Goal: Task Accomplishment & Management: Manage account settings

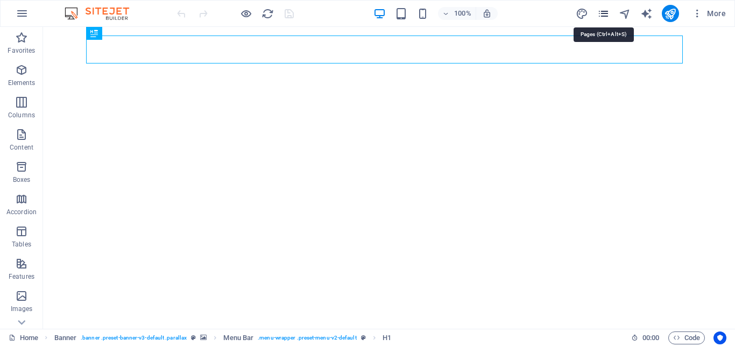
click at [606, 12] on icon "pages" at bounding box center [603, 14] width 12 height 12
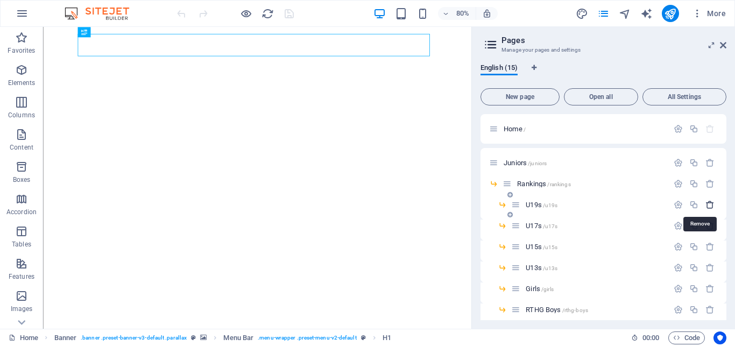
click at [705, 204] on icon "button" at bounding box center [709, 204] width 9 height 9
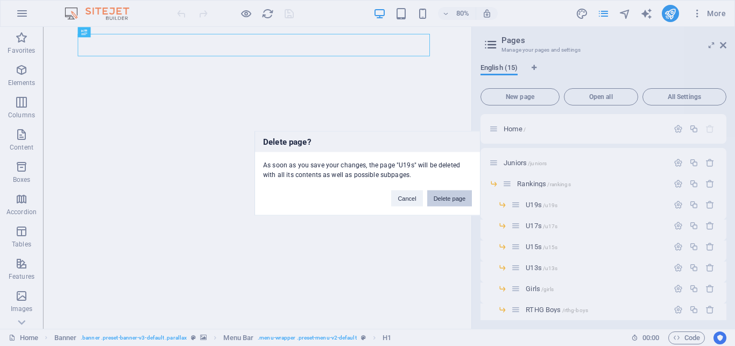
click at [456, 201] on button "Delete page" at bounding box center [449, 198] width 45 height 16
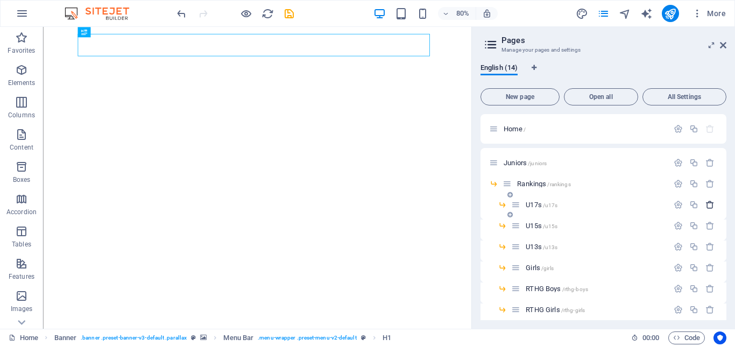
click at [705, 205] on icon "button" at bounding box center [709, 204] width 9 height 9
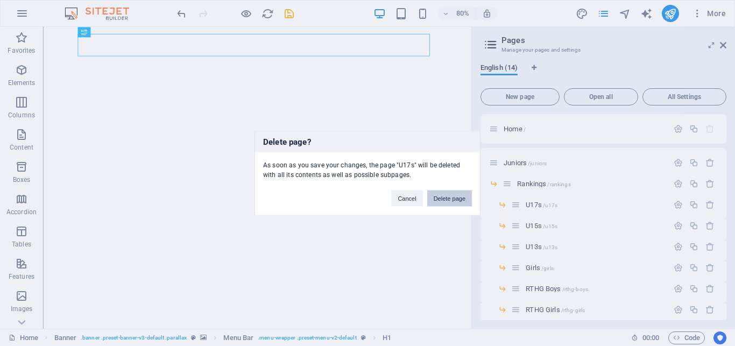
click at [450, 202] on button "Delete page" at bounding box center [449, 198] width 45 height 16
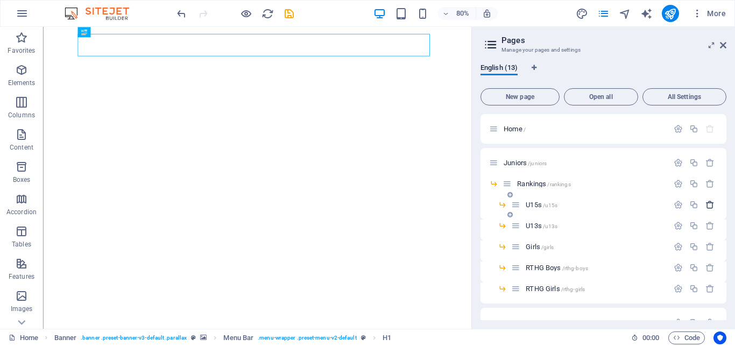
click at [705, 206] on icon "button" at bounding box center [709, 204] width 9 height 9
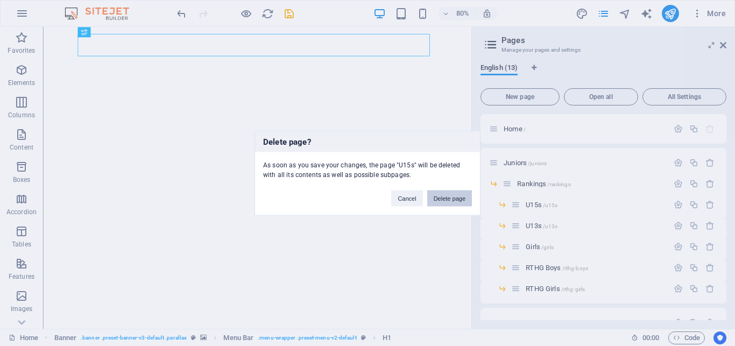
click at [455, 201] on button "Delete page" at bounding box center [449, 198] width 45 height 16
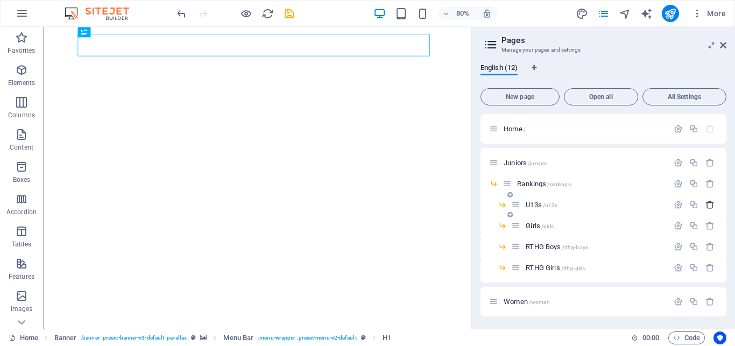
click at [705, 203] on icon "button" at bounding box center [709, 204] width 9 height 9
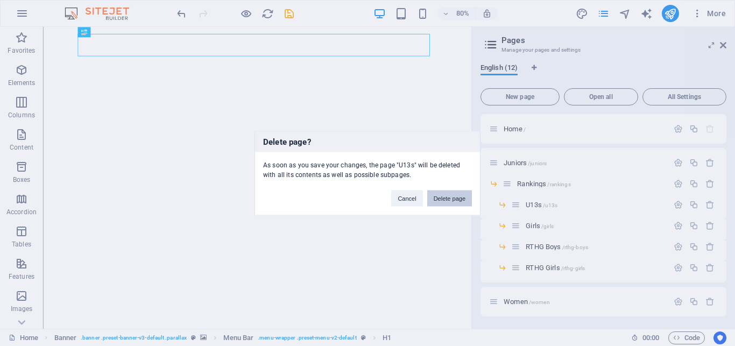
click at [458, 199] on button "Delete page" at bounding box center [449, 198] width 45 height 16
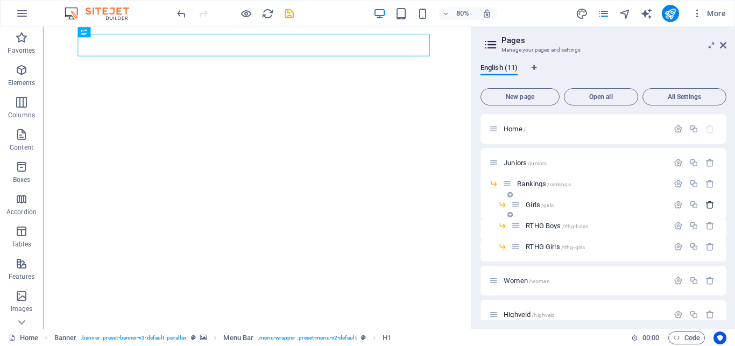
click at [705, 204] on icon "button" at bounding box center [709, 204] width 9 height 9
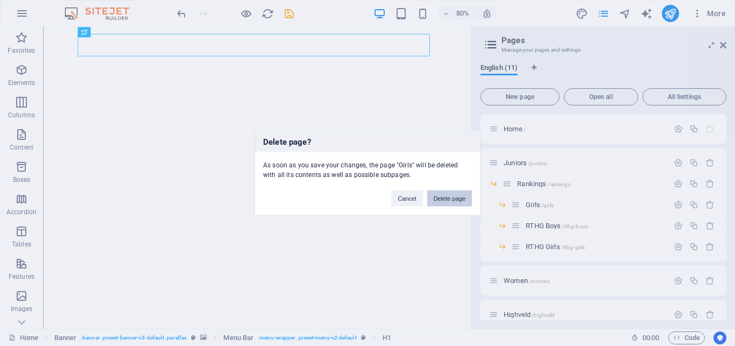
click at [455, 197] on button "Delete page" at bounding box center [449, 198] width 45 height 16
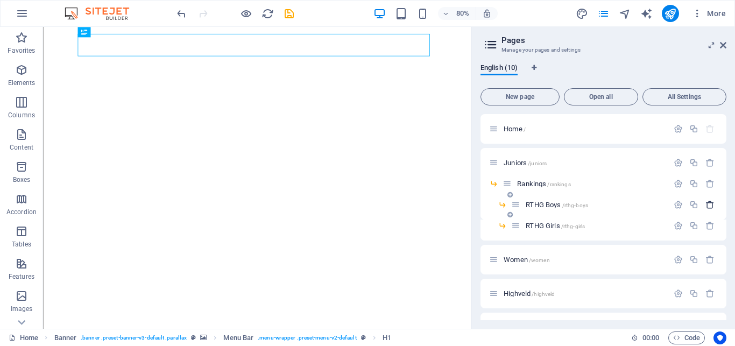
click at [705, 204] on icon "button" at bounding box center [709, 204] width 9 height 9
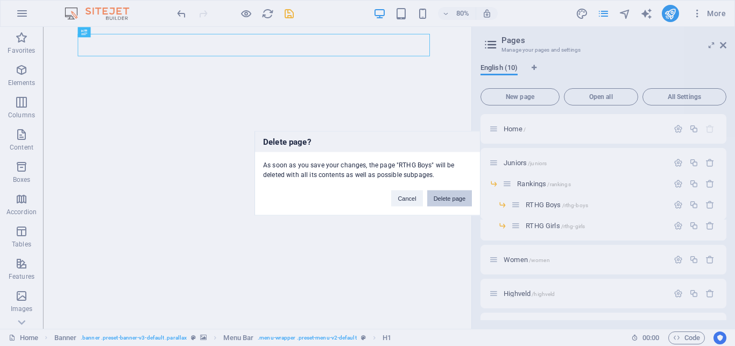
click at [456, 193] on button "Delete page" at bounding box center [449, 198] width 45 height 16
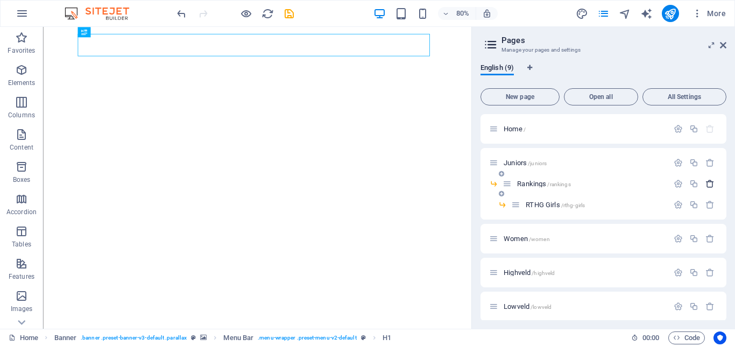
click at [705, 182] on icon "button" at bounding box center [709, 183] width 9 height 9
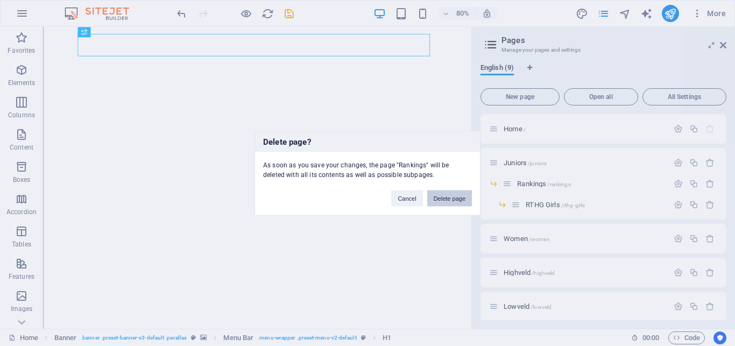
click at [442, 195] on button "Delete page" at bounding box center [449, 198] width 45 height 16
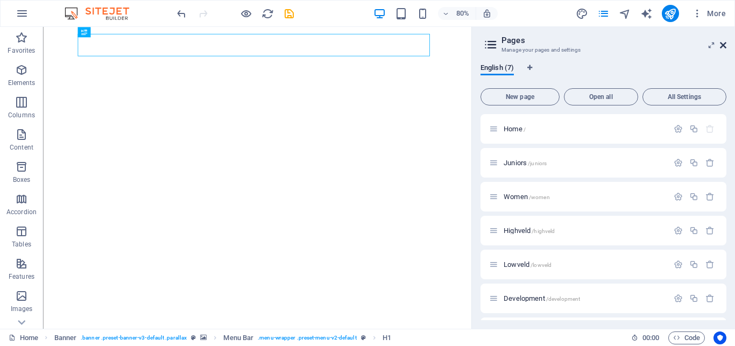
click at [722, 46] on icon at bounding box center [723, 45] width 6 height 9
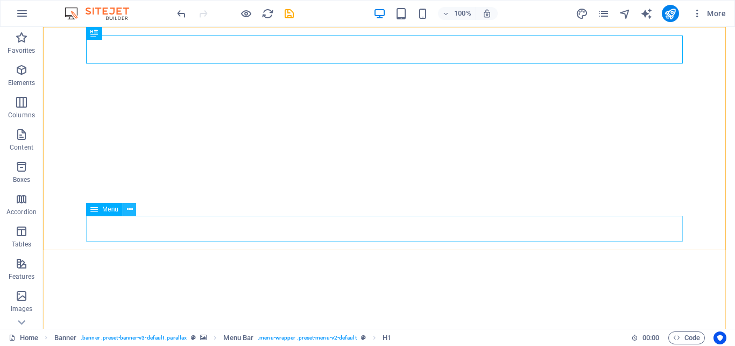
click at [131, 209] on icon at bounding box center [130, 209] width 6 height 11
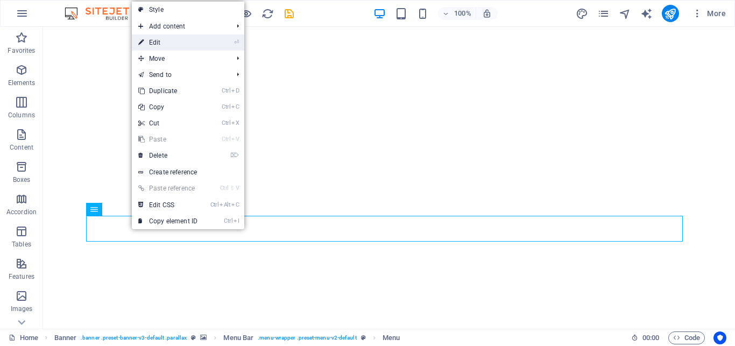
click at [168, 43] on link "⏎ Edit" at bounding box center [168, 42] width 72 height 16
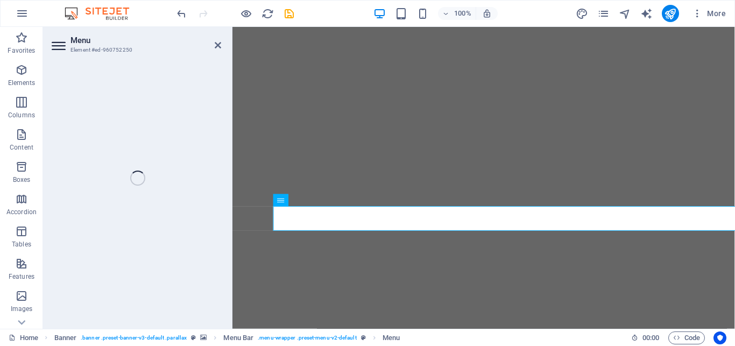
select select
select select "1"
select select
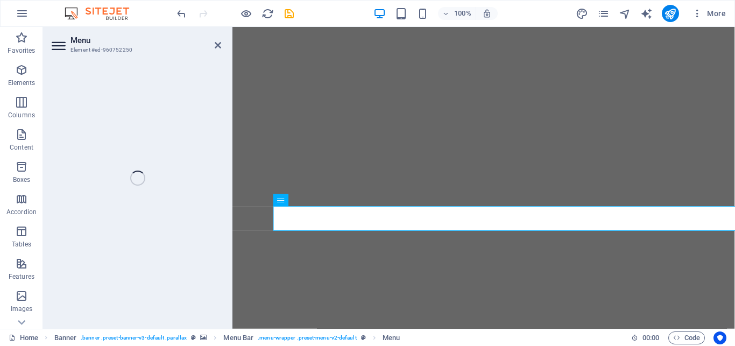
select select
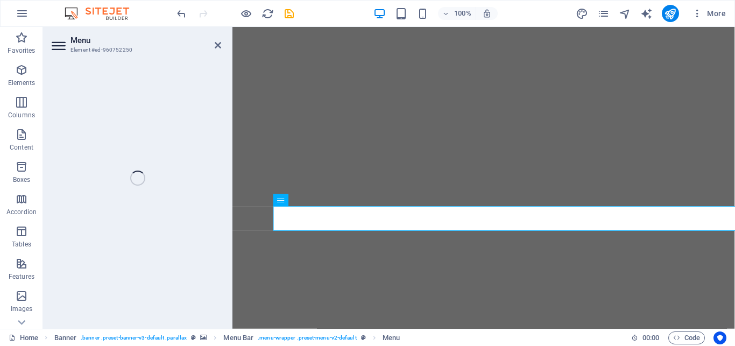
select select "2"
select select
select select "3"
select select
select select "4"
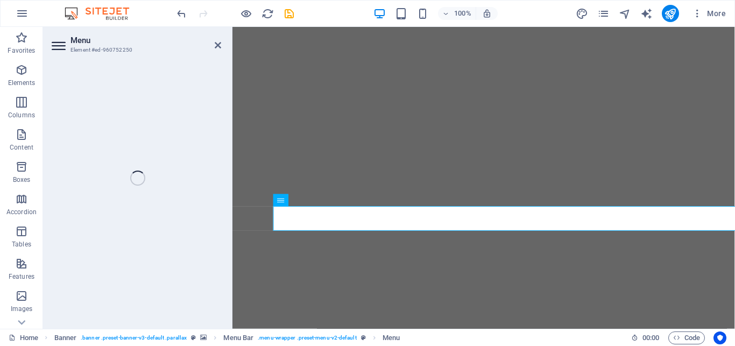
select select
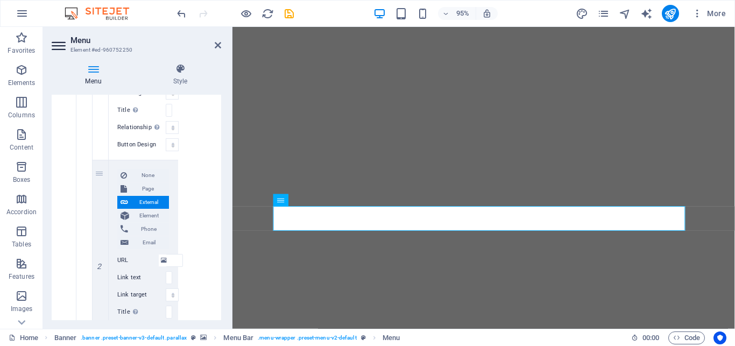
scroll to position [823, 0]
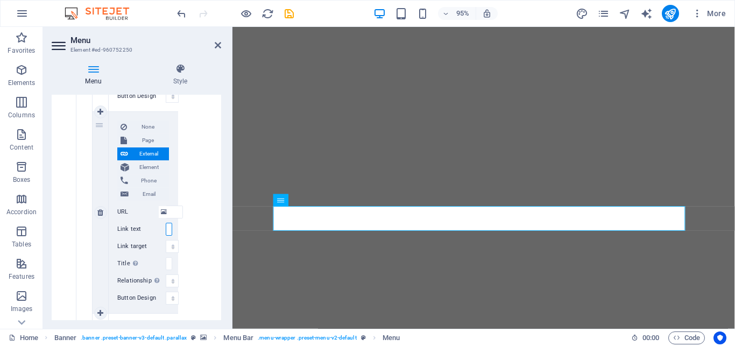
click at [168, 232] on input "U17s" at bounding box center [169, 229] width 6 height 13
click at [169, 228] on input "U17s" at bounding box center [169, 229] width 6 height 13
type input "UU17s"
select select
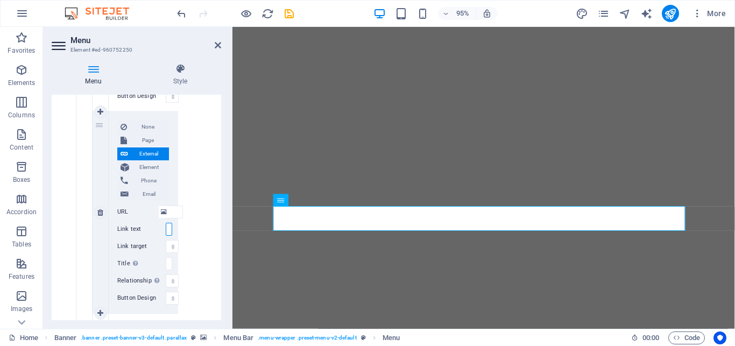
select select
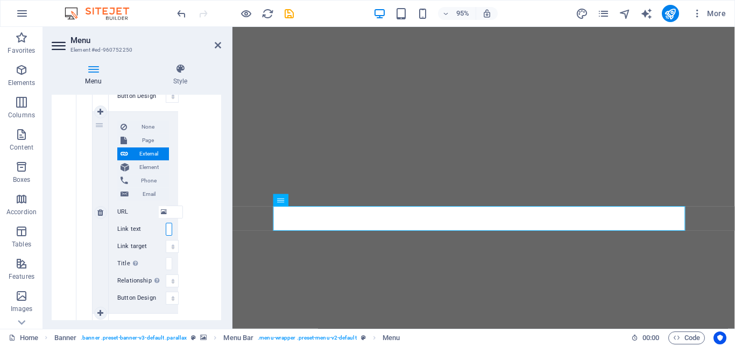
select select
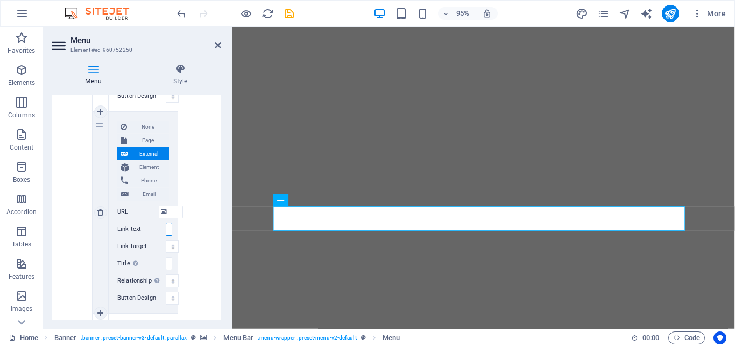
select select
type input "UU17s"
click at [175, 212] on input "/17644941" at bounding box center [174, 212] width 17 height 13
paste input "[URL][DOMAIN_NAME]"
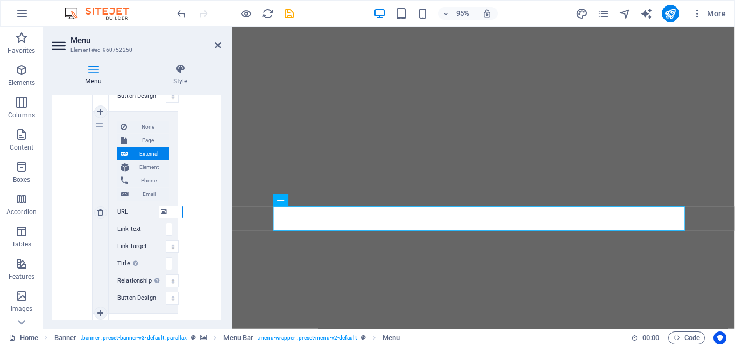
type input "/1[URL][DOMAIN_NAME]"
select select
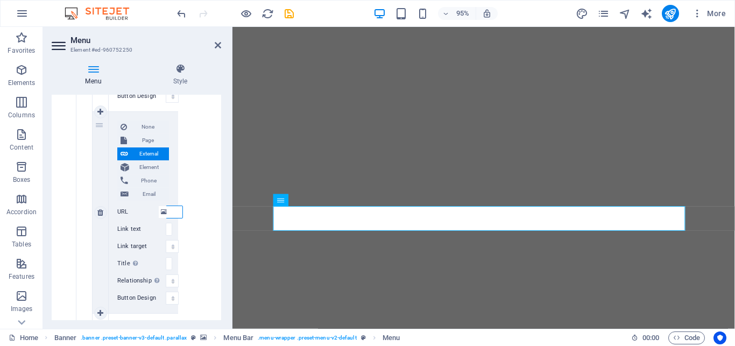
select select
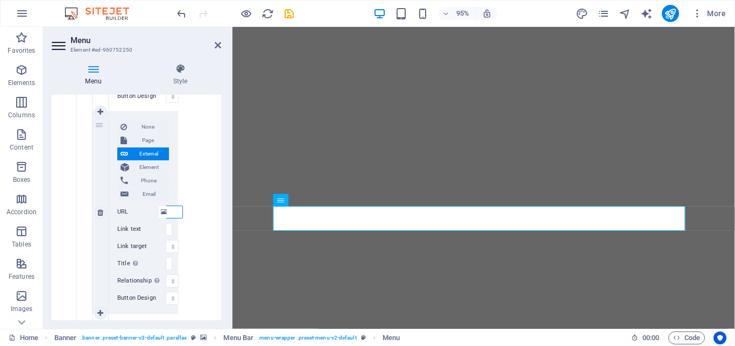
select select
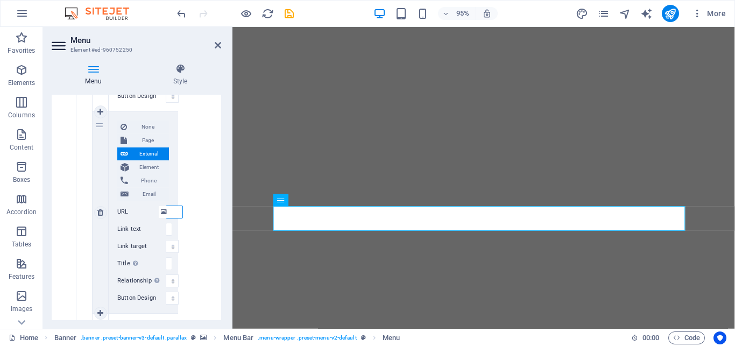
click at [174, 210] on input "/1[URL][DOMAIN_NAME]" at bounding box center [174, 212] width 17 height 13
click at [171, 210] on input "/1[URL][DOMAIN_NAME]" at bounding box center [174, 212] width 17 height 13
paste input "[URL][DOMAIN_NAME]"
type input "/1[URL][DOMAIN_NAME][DOMAIN_NAME]"
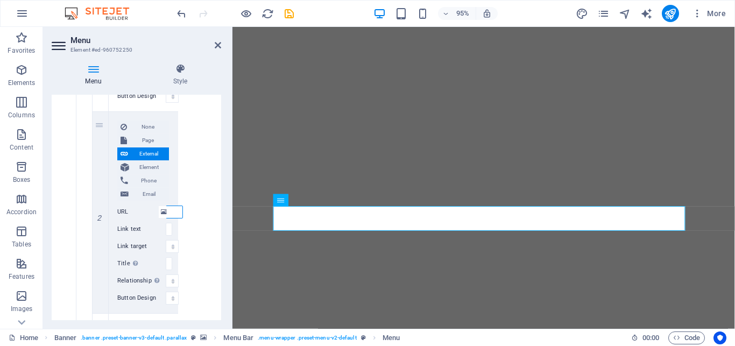
select select
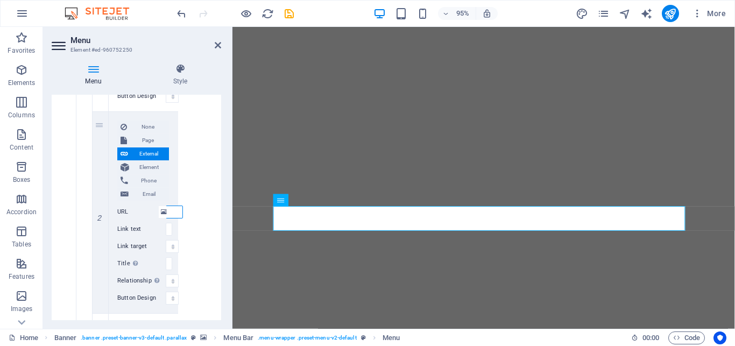
select select
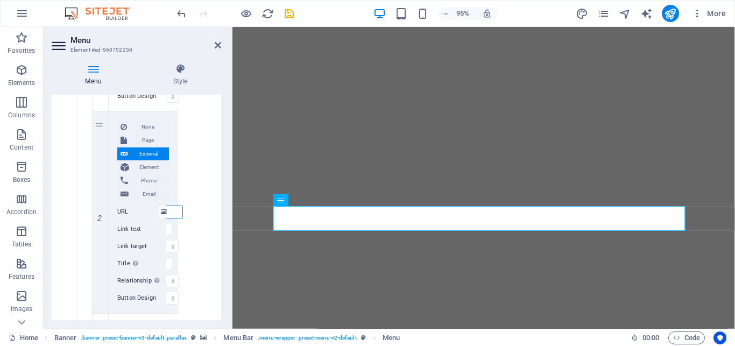
select select
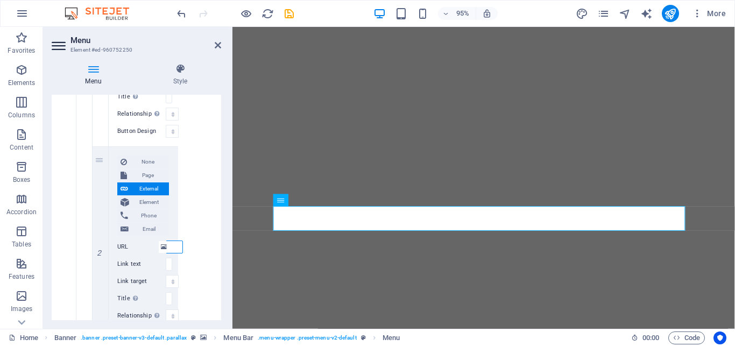
scroll to position [775, 0]
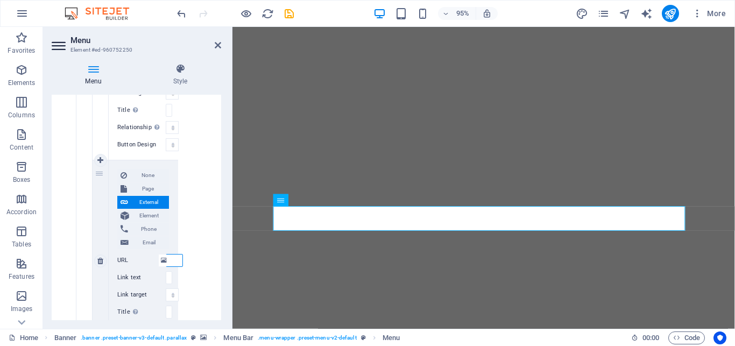
type input "/1[URL][DOMAIN_NAME][DOMAIN_NAME]"
click at [142, 200] on span "External" at bounding box center [148, 202] width 34 height 13
click at [172, 297] on select "New tab Same tab Overlay" at bounding box center [172, 294] width 13 height 13
select select "blank"
click option "New tab" at bounding box center [0, 0] width 0 height 0
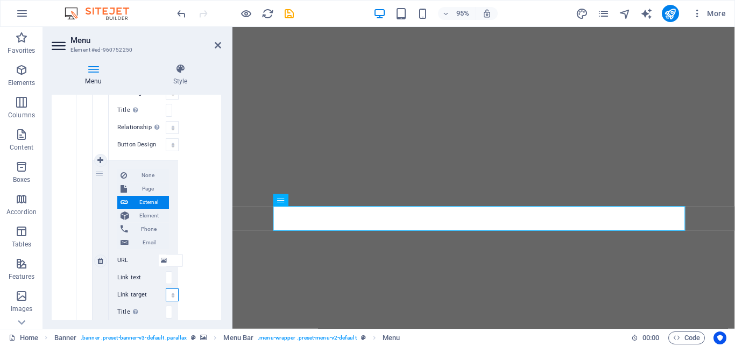
select select
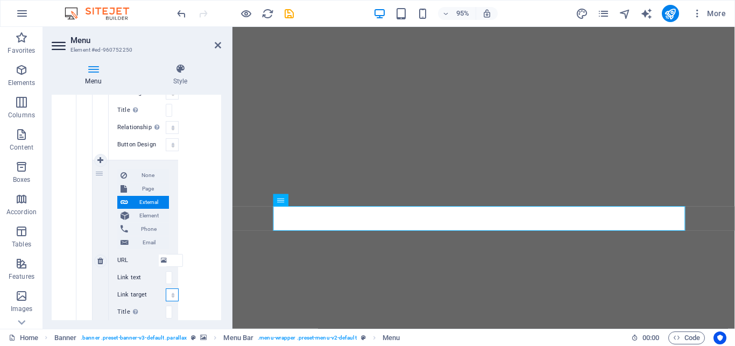
select select
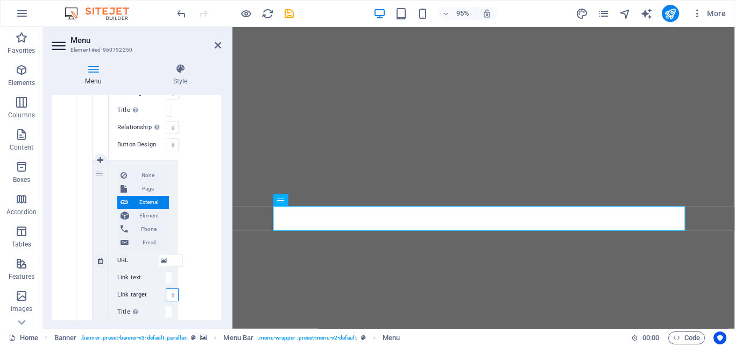
select select
click at [173, 258] on input "/1[URL][DOMAIN_NAME][DOMAIN_NAME]" at bounding box center [174, 260] width 17 height 13
paste input "[URL][DOMAIN_NAME]"
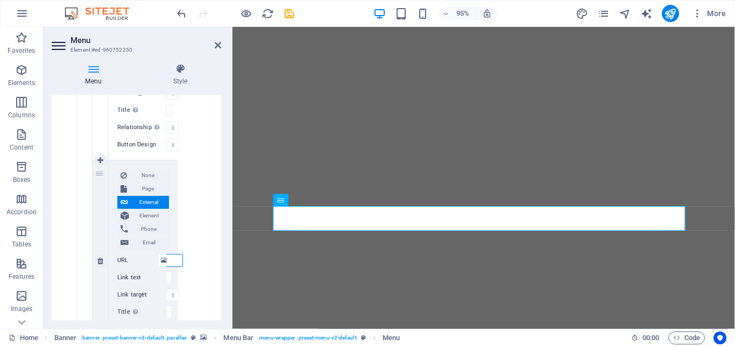
type input "/1[URL][DOMAIN_NAME][DOMAIN_NAME][DOMAIN_NAME]"
select select
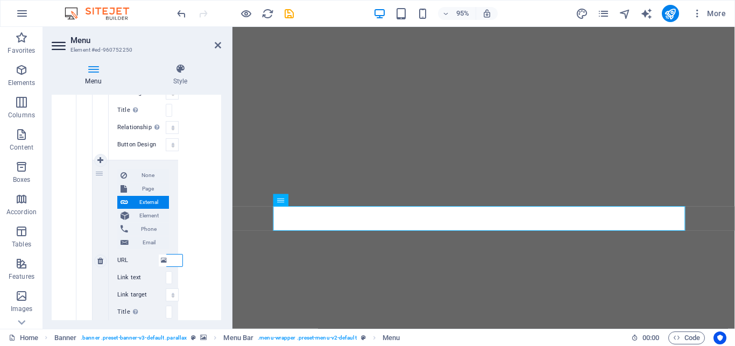
select select
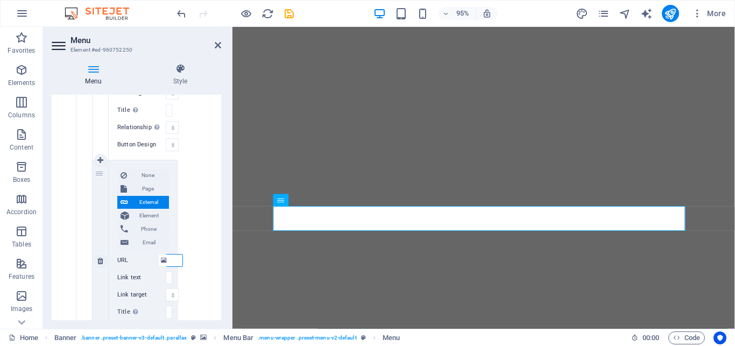
select select
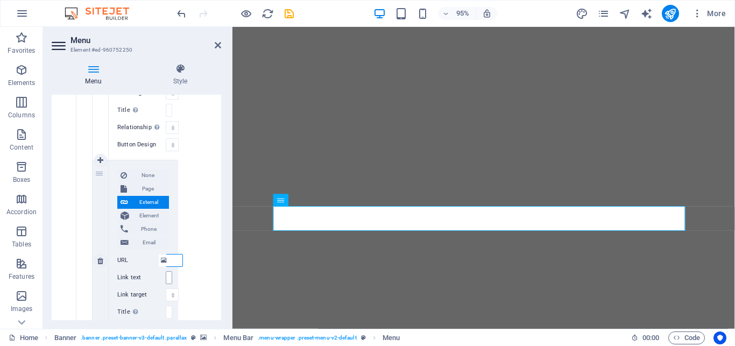
type input "/1[URL][DOMAIN_NAME][DOMAIN_NAME][DOMAIN_NAME]"
click at [167, 278] on input "UU17s" at bounding box center [169, 277] width 6 height 13
type input "UUU17s"
select select
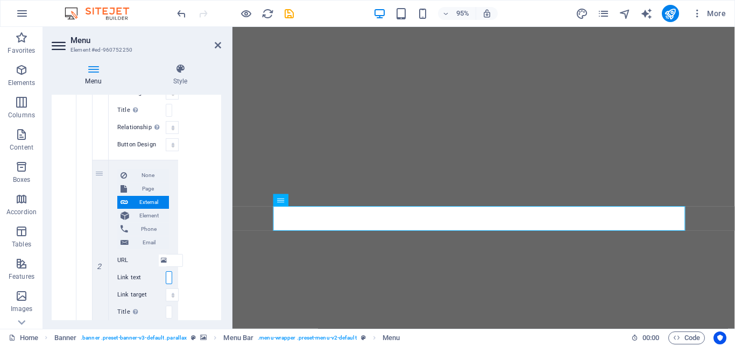
select select
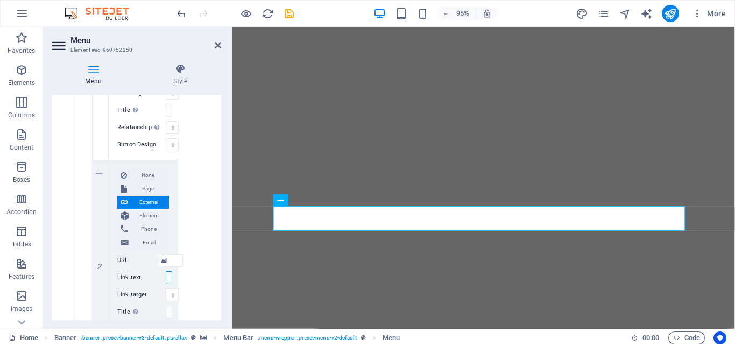
select select
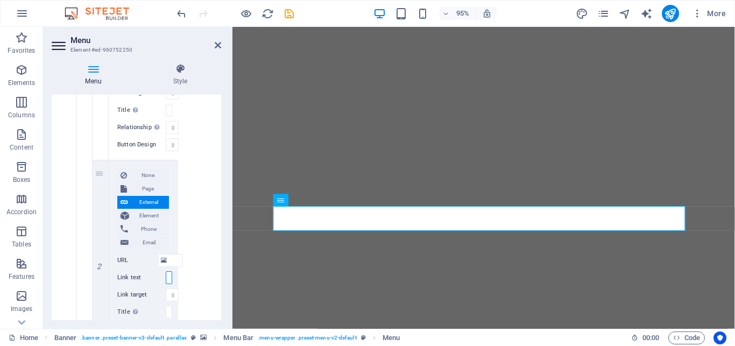
select select
type input "U19UU17s"
select select
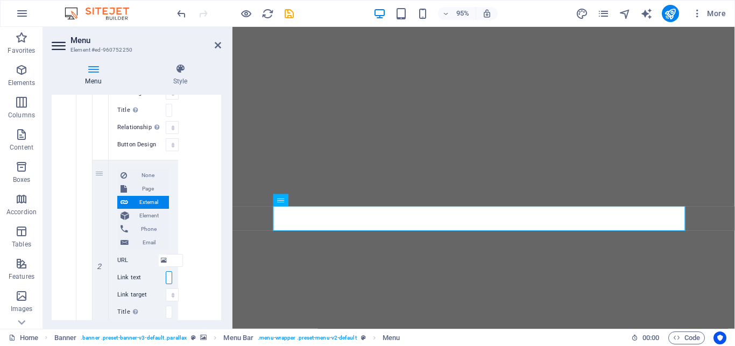
select select
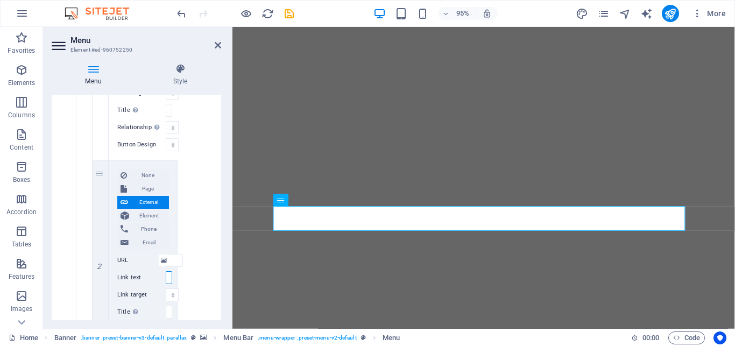
select select
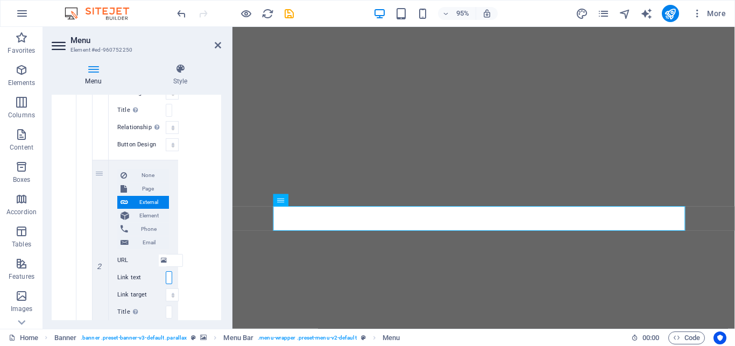
scroll to position [0, 9]
type input "U19UU17s"
click at [137, 189] on span "Page" at bounding box center [148, 188] width 36 height 13
select select
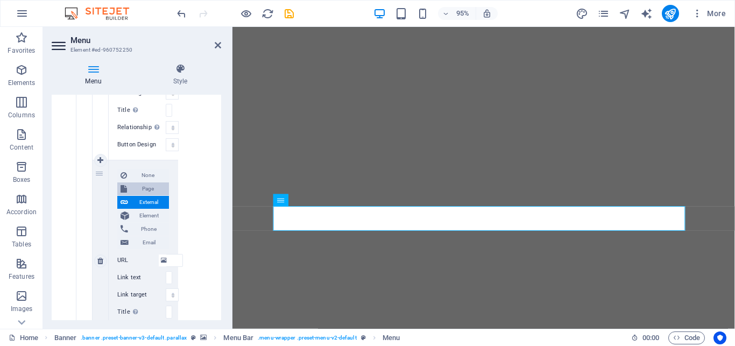
select select
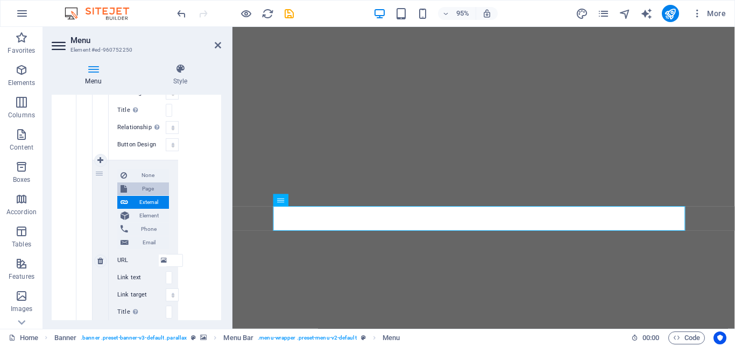
select select
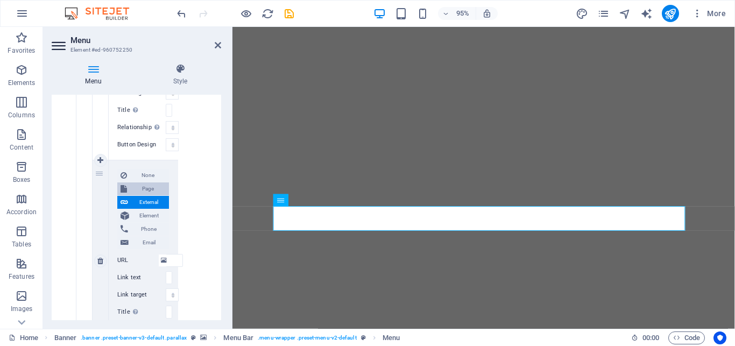
select select
click at [137, 198] on span "External" at bounding box center [148, 202] width 34 height 13
select select
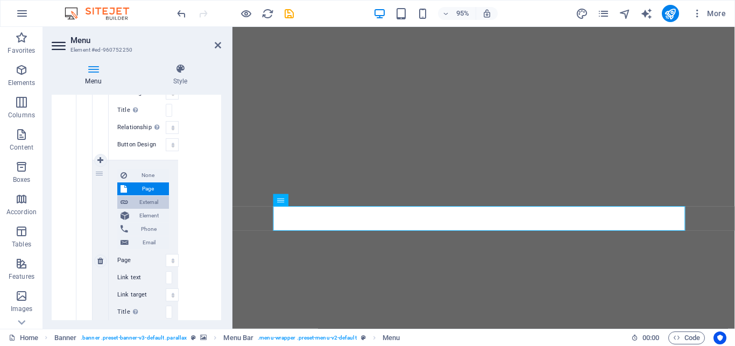
select select
select select "blank"
select select
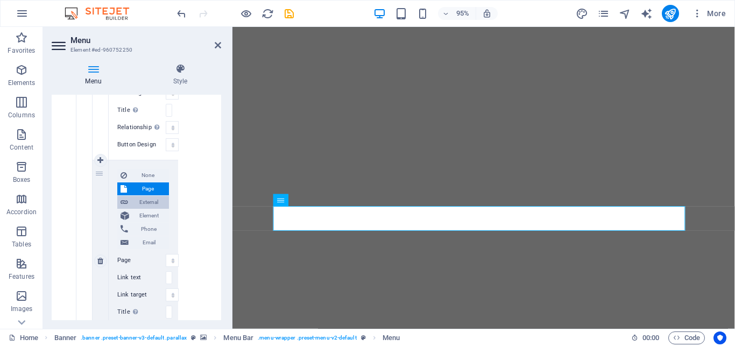
select select
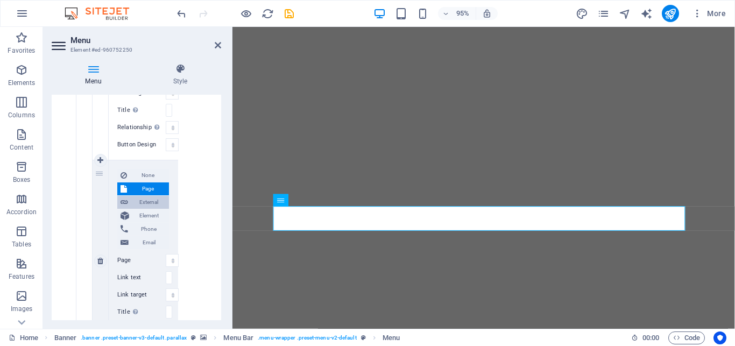
select select
paste input "[URL][DOMAIN_NAME]"
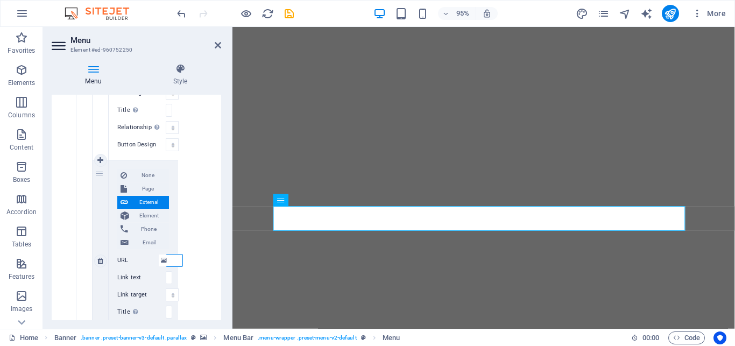
type input "/1[URL][DOMAIN_NAME][DOMAIN_NAME][DOMAIN_NAME][DOMAIN_NAME]"
select select
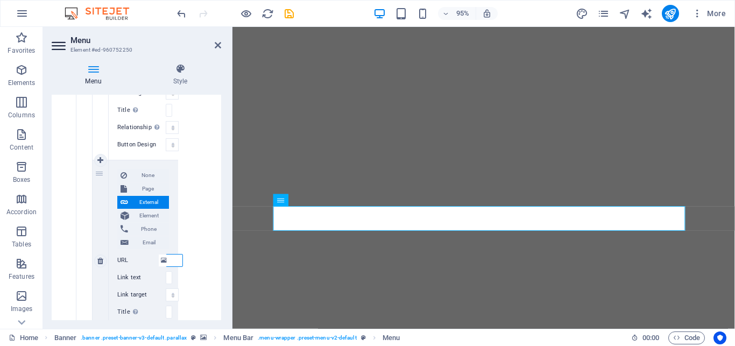
select select
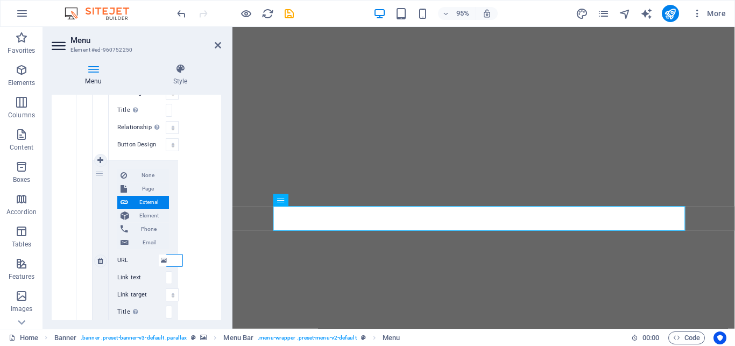
select select
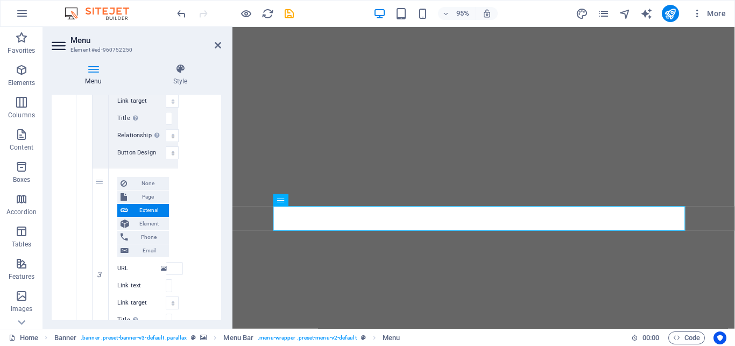
scroll to position [1017, 0]
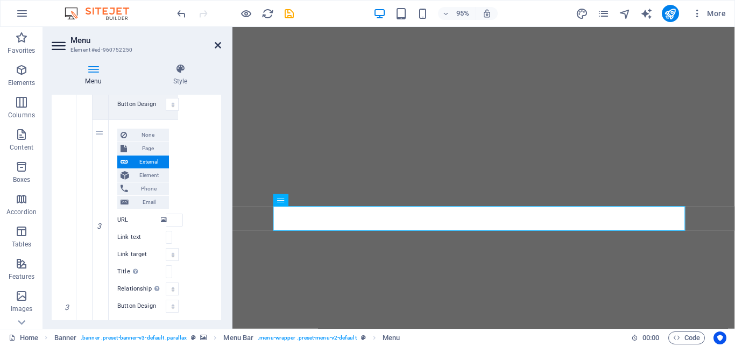
type input "/1[URL][DOMAIN_NAME][DOMAIN_NAME][DOMAIN_NAME][DOMAIN_NAME]"
click at [218, 45] on icon at bounding box center [218, 45] width 6 height 9
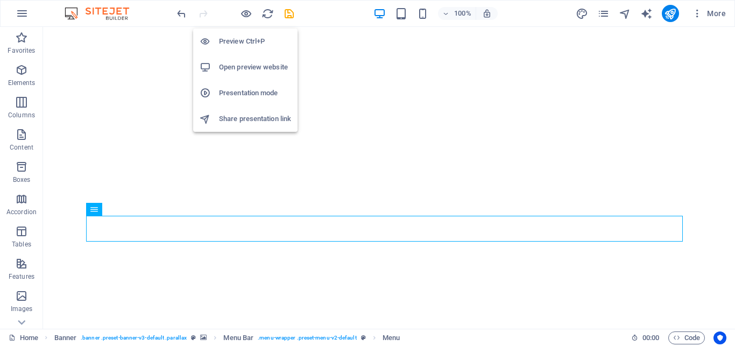
click at [245, 67] on h6 "Open preview website" at bounding box center [255, 67] width 72 height 13
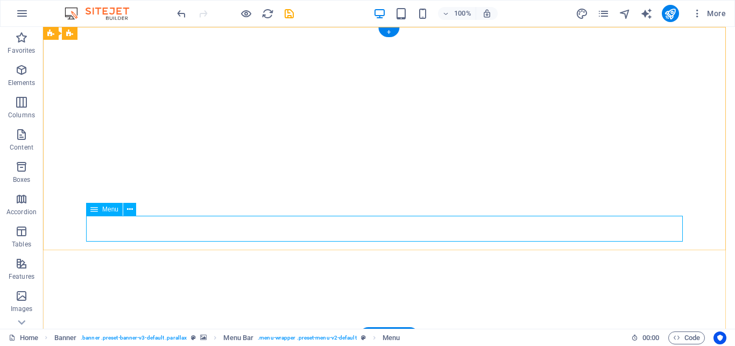
select select
select select "1"
select select
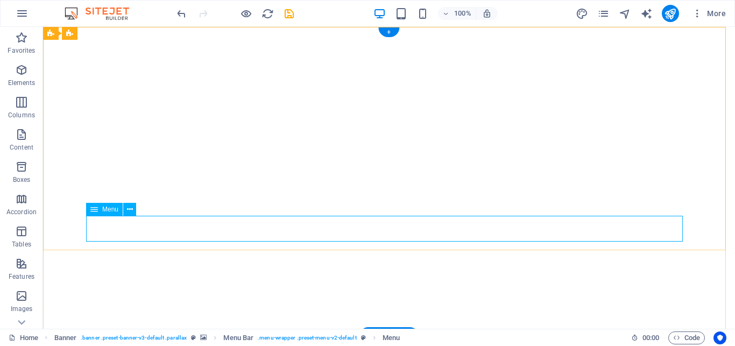
select select
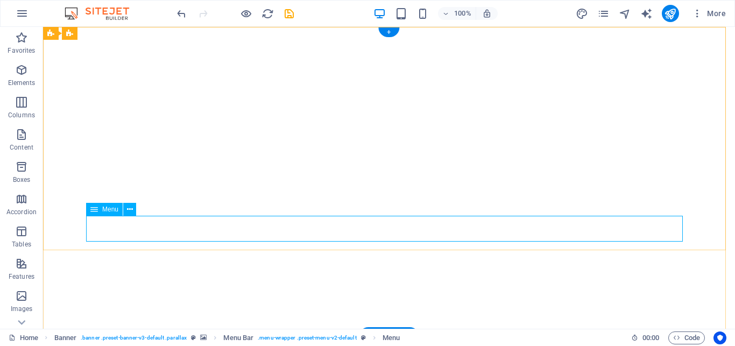
select select
select select "2"
select select
select select "3"
select select
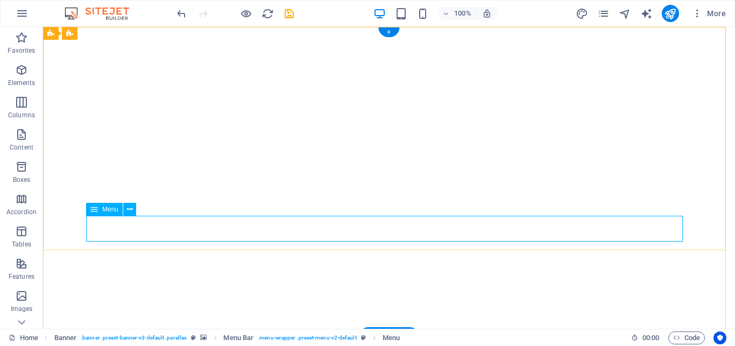
select select "4"
select select
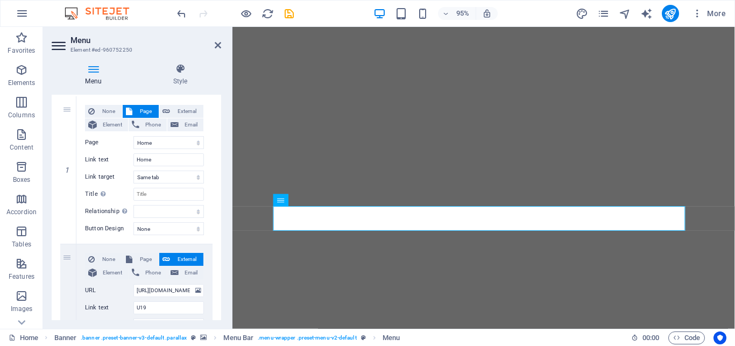
scroll to position [145, 0]
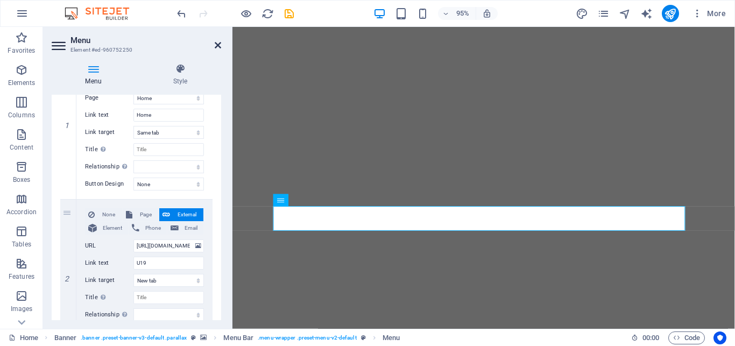
click at [218, 44] on icon at bounding box center [218, 45] width 6 height 9
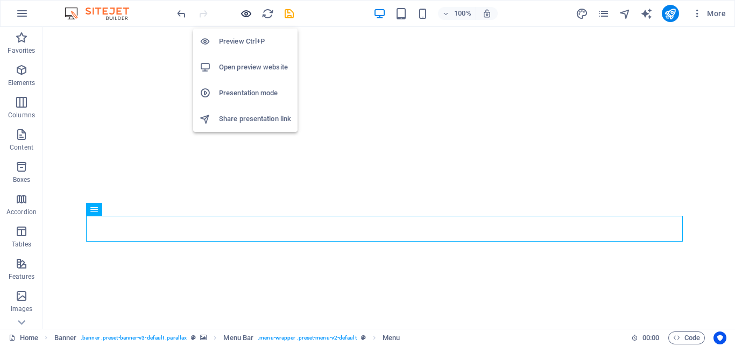
click at [244, 13] on icon "button" at bounding box center [246, 14] width 12 height 12
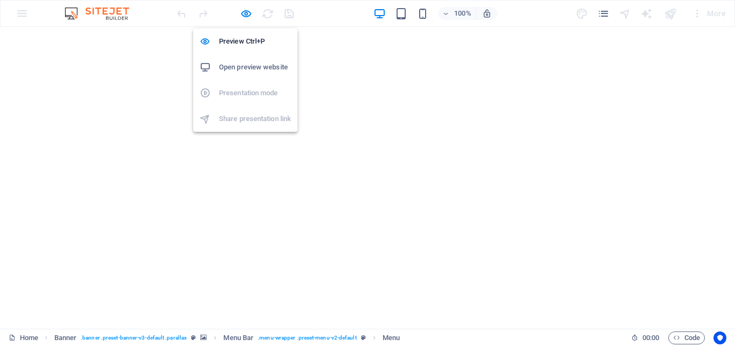
click at [234, 66] on h6 "Open preview website" at bounding box center [255, 67] width 72 height 13
click at [246, 13] on icon "button" at bounding box center [246, 14] width 12 height 12
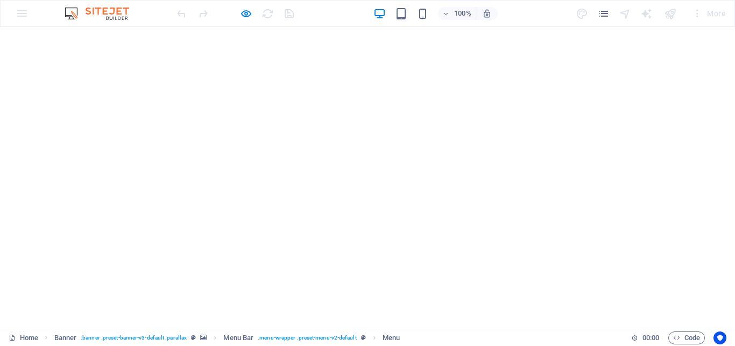
click at [244, 13] on icon "button" at bounding box center [246, 14] width 12 height 12
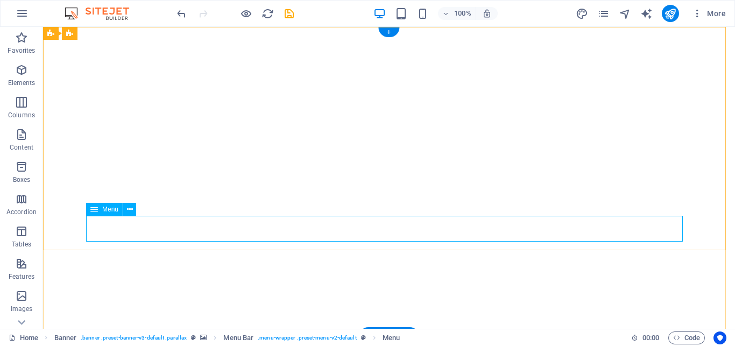
select select
select select "1"
select select
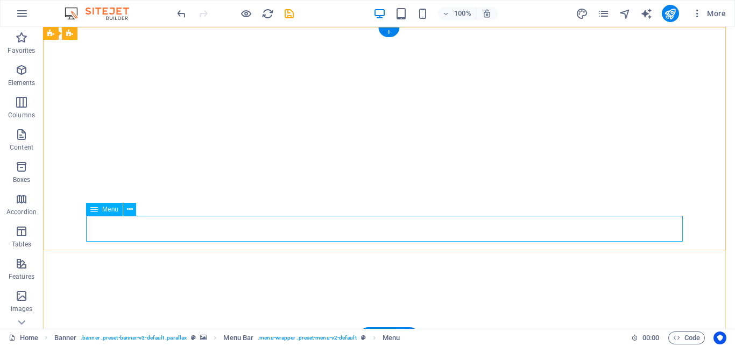
select select
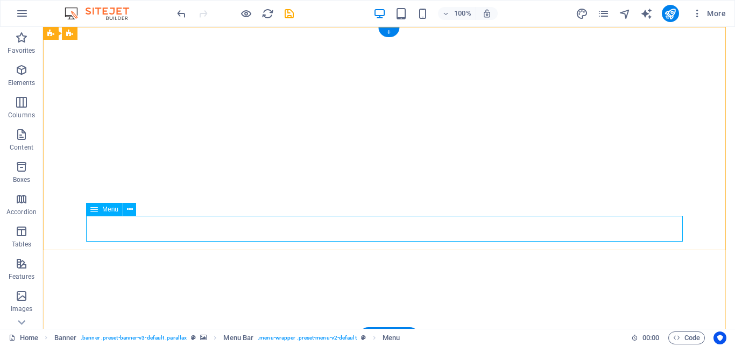
select select
select select "2"
select select
select select "3"
select select
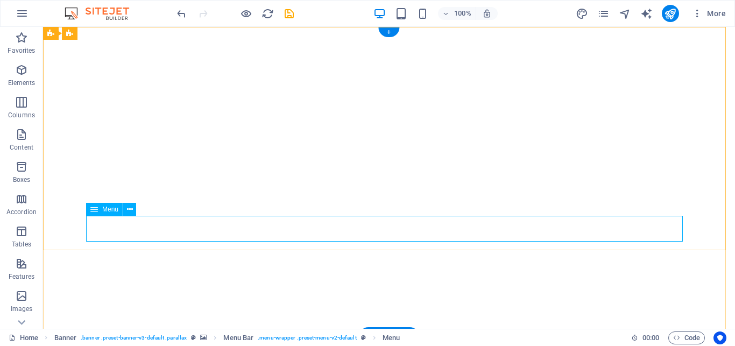
select select "4"
select select
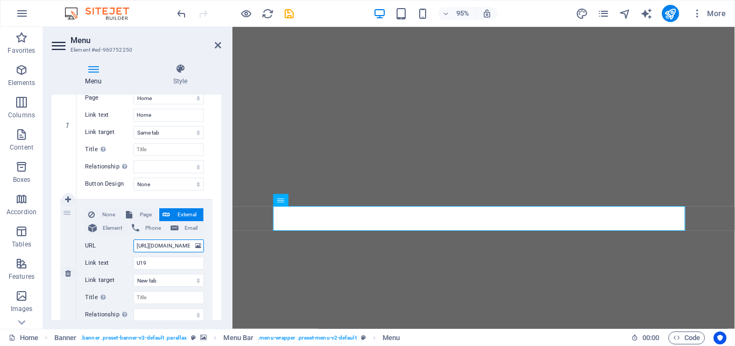
click at [166, 244] on input "[URL][DOMAIN_NAME]?" at bounding box center [168, 245] width 70 height 13
type input "[URL][DOMAIN_NAME]?"
select select
type input "[URL][DOMAIN_NAME]?"
select select
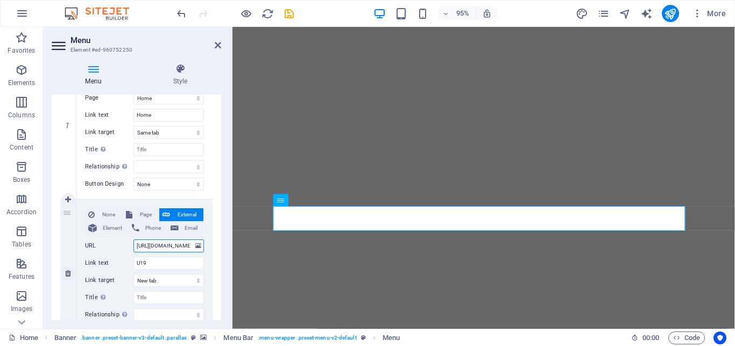
select select
paste input "[URL][DOMAIN_NAME]"
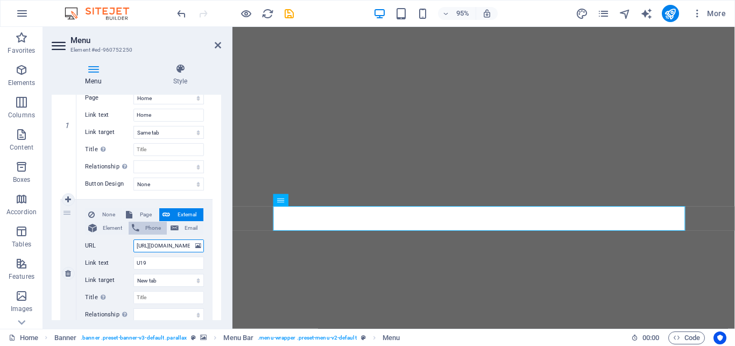
scroll to position [0, 107]
click at [291, 15] on icon "save" at bounding box center [289, 14] width 12 height 12
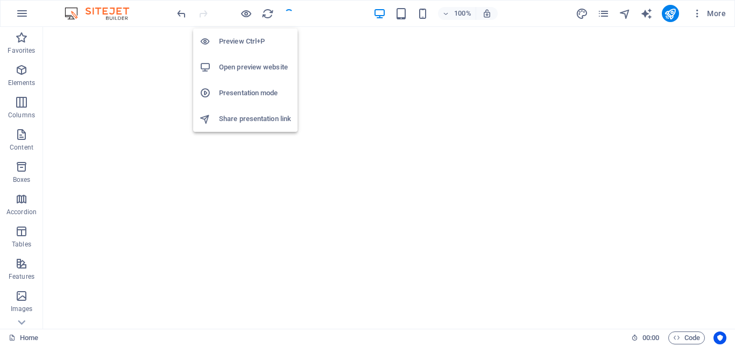
click at [240, 39] on h6 "Preview Ctrl+P" at bounding box center [255, 41] width 72 height 13
